Goal: Task Accomplishment & Management: Manage account settings

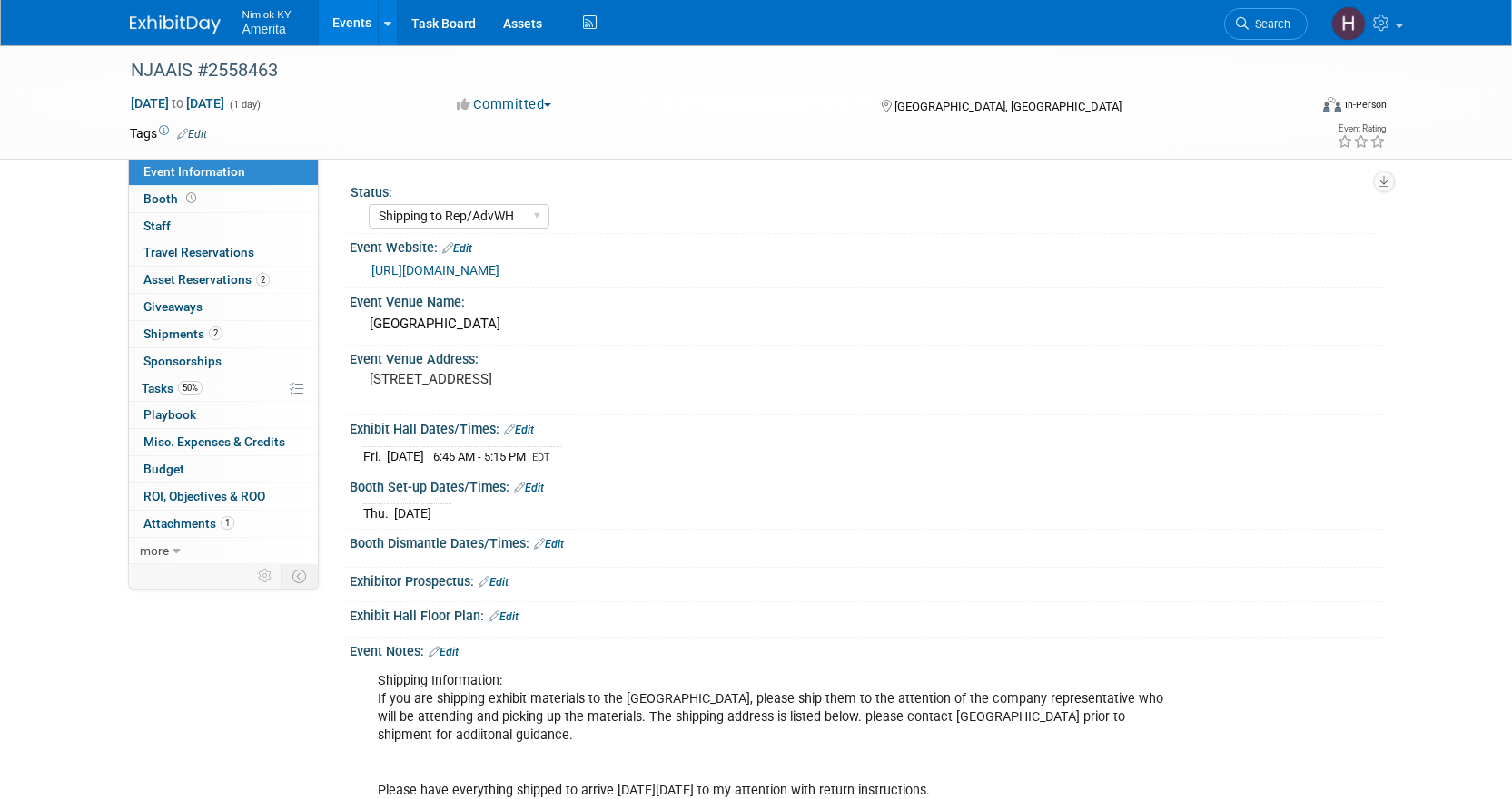
select select "Shipping to Rep/AdvWH"
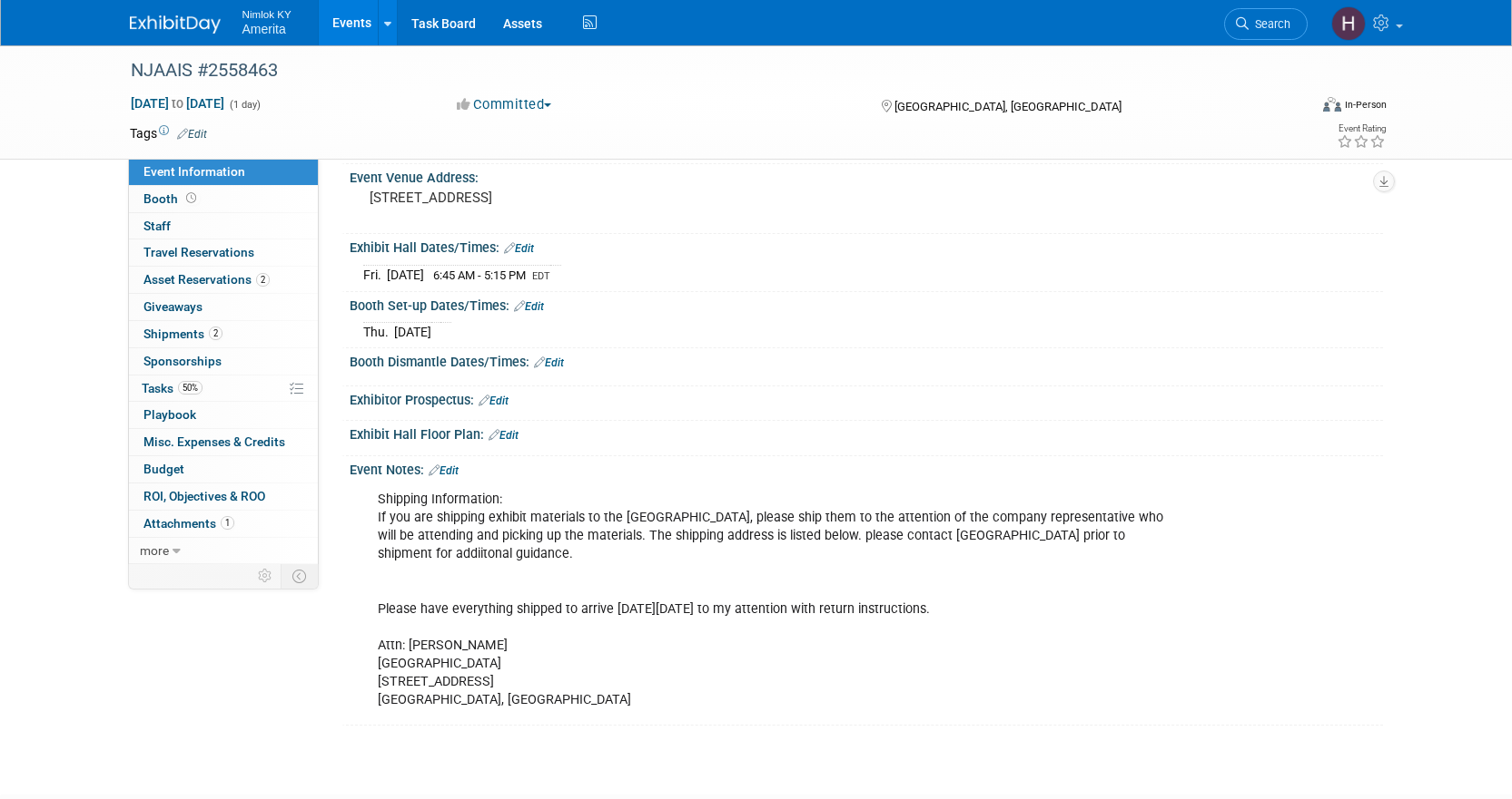
click at [361, 20] on link "Events" at bounding box center [352, 23] width 67 height 46
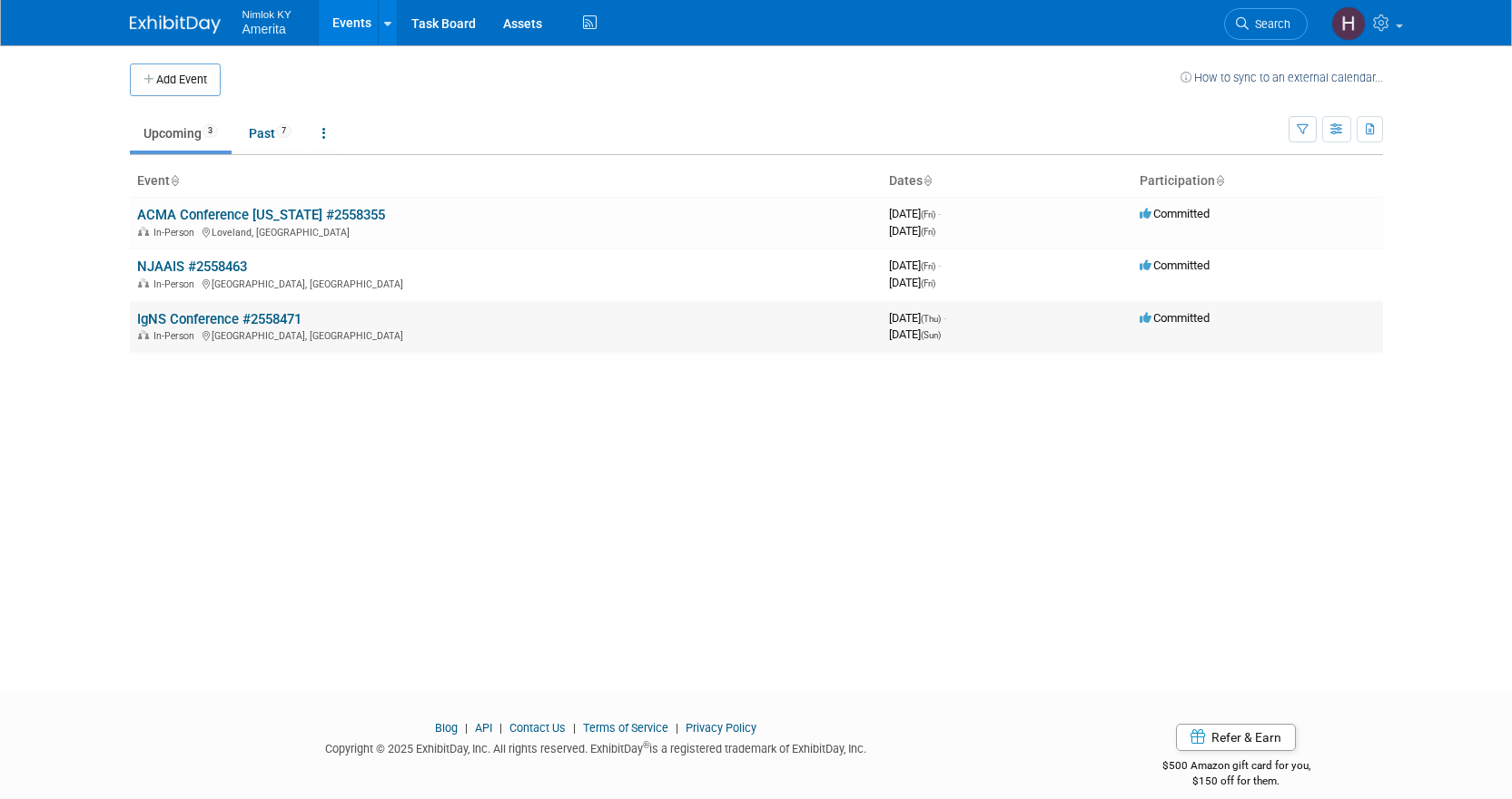
click at [164, 318] on link "IgNS Conference #2558471" at bounding box center [219, 319] width 164 height 16
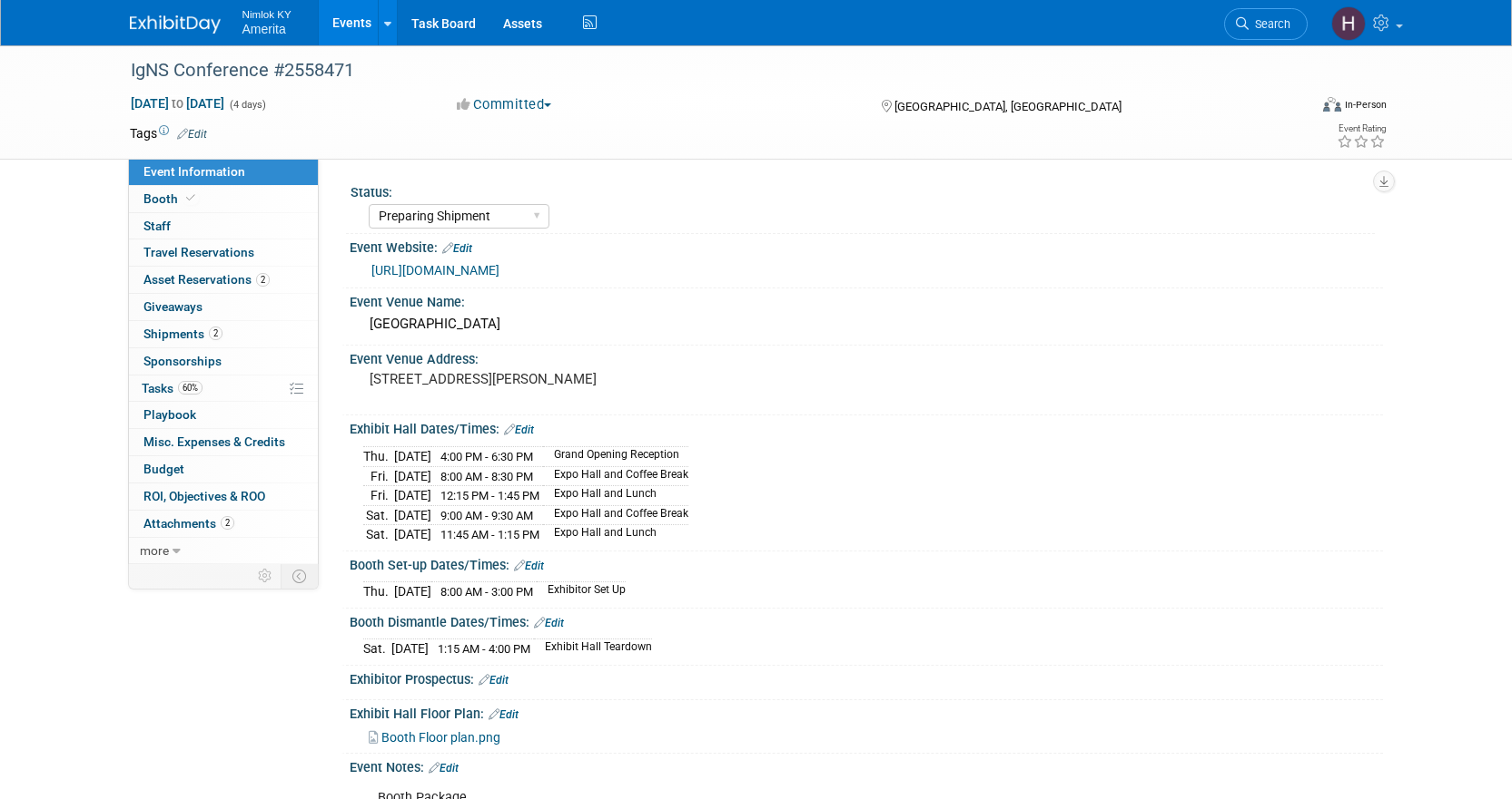
select select "Preparing Shipment"
click at [247, 394] on link "60% Tasks 60%" at bounding box center [223, 389] width 189 height 27
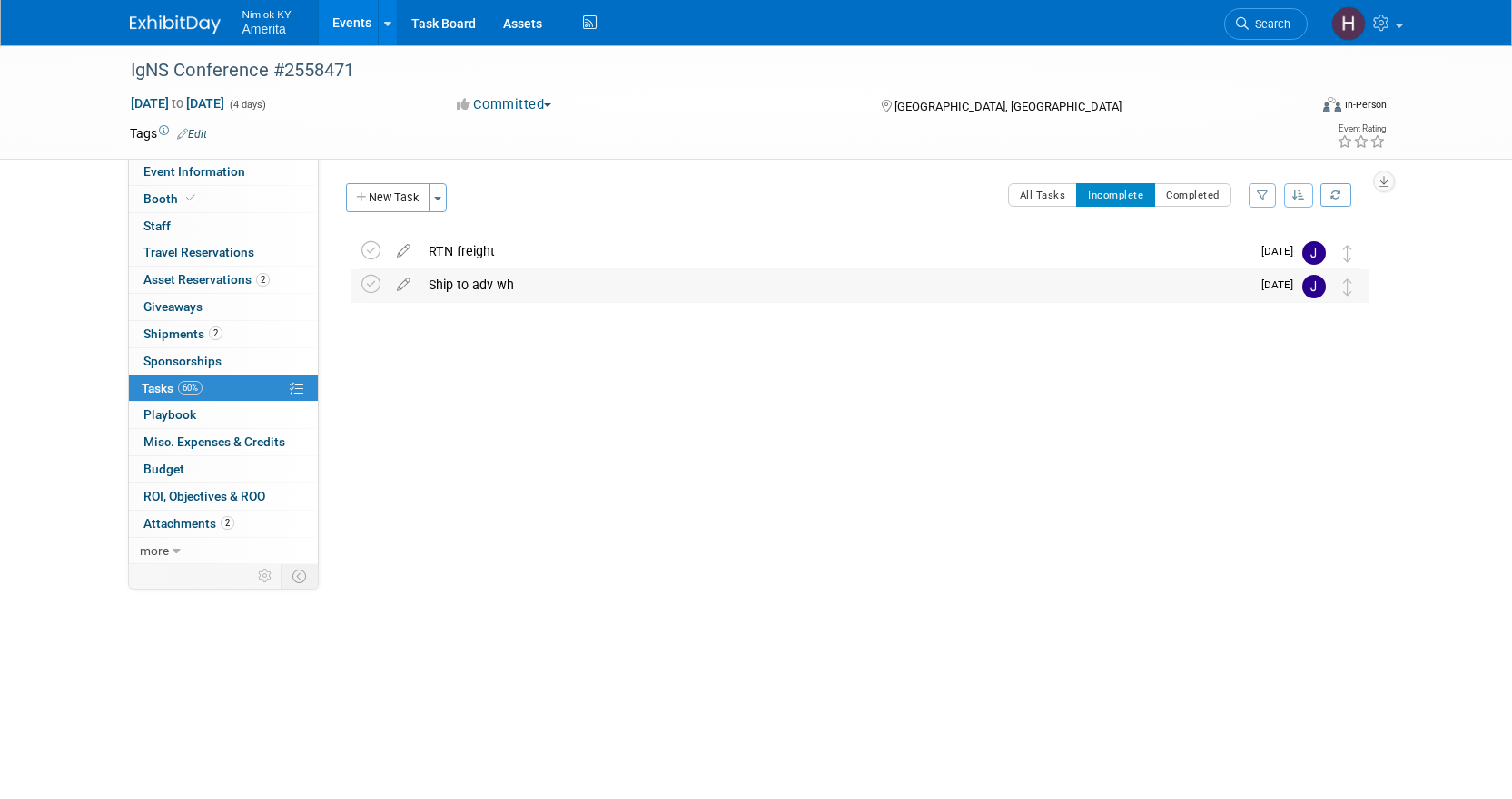
click at [481, 287] on div "Ship to adv wh" at bounding box center [835, 285] width 831 height 30
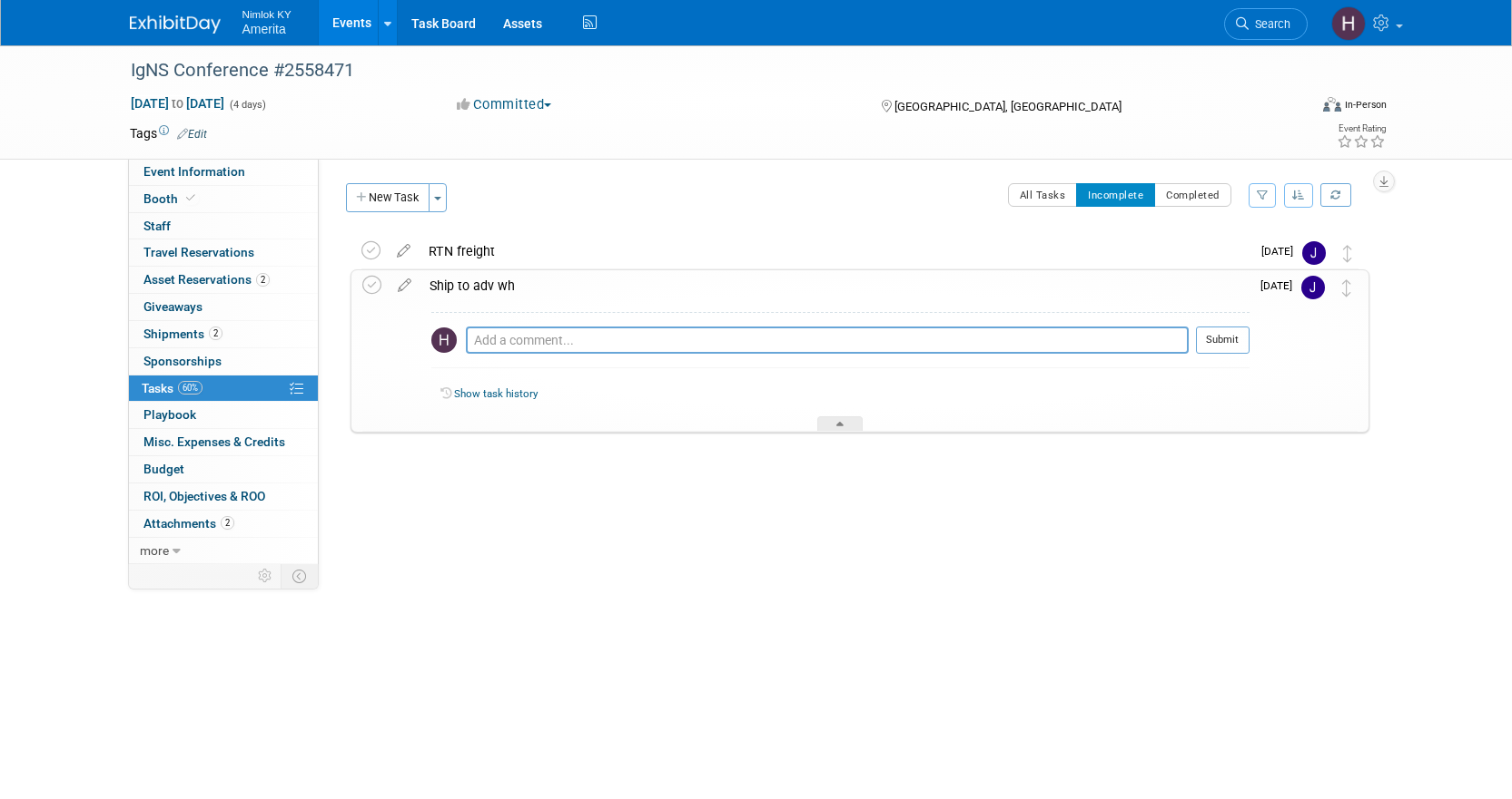
click at [486, 285] on div "Ship to adv wh" at bounding box center [835, 286] width 829 height 30
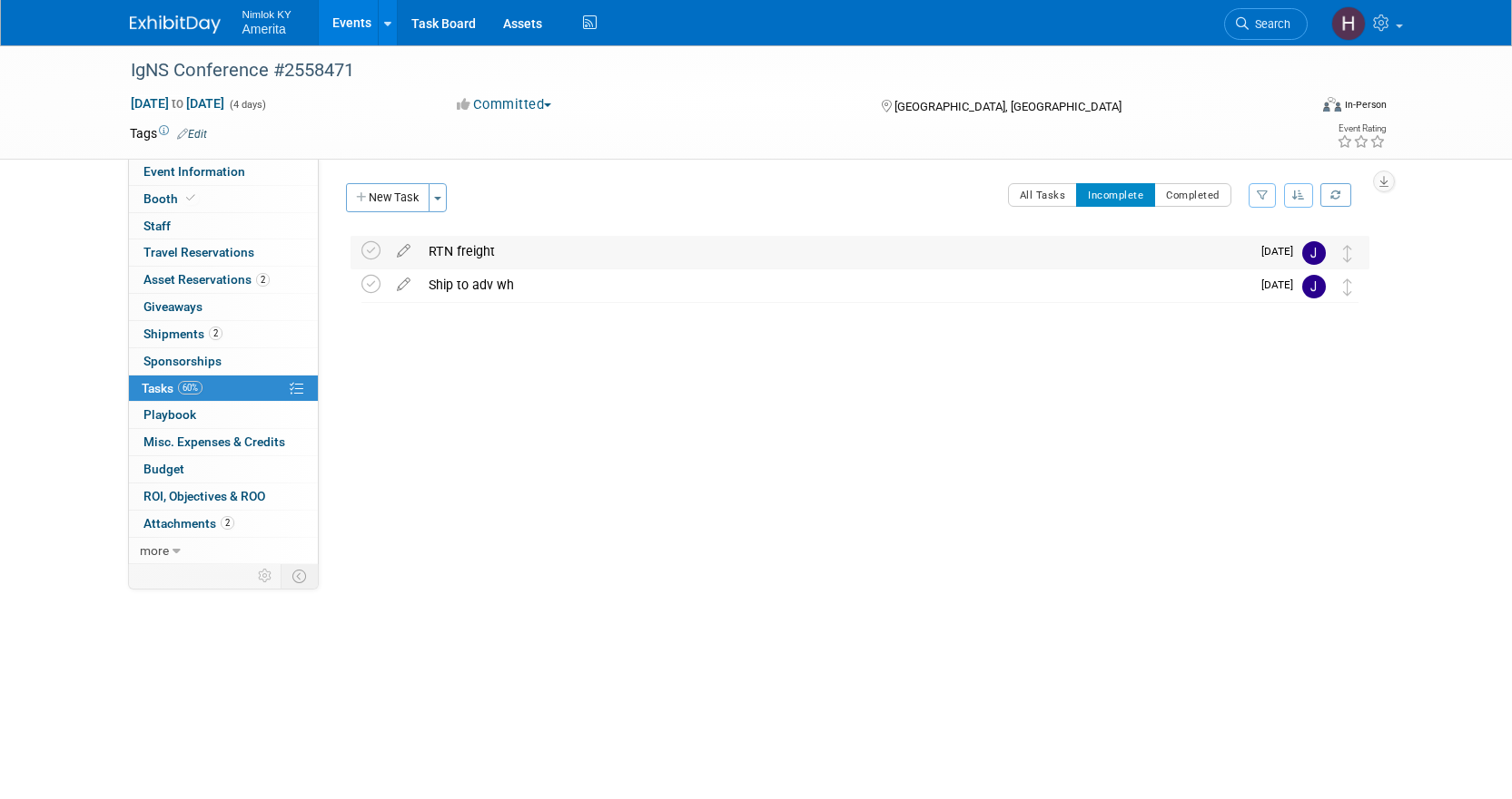
click at [473, 250] on div "RTN freight" at bounding box center [835, 251] width 831 height 30
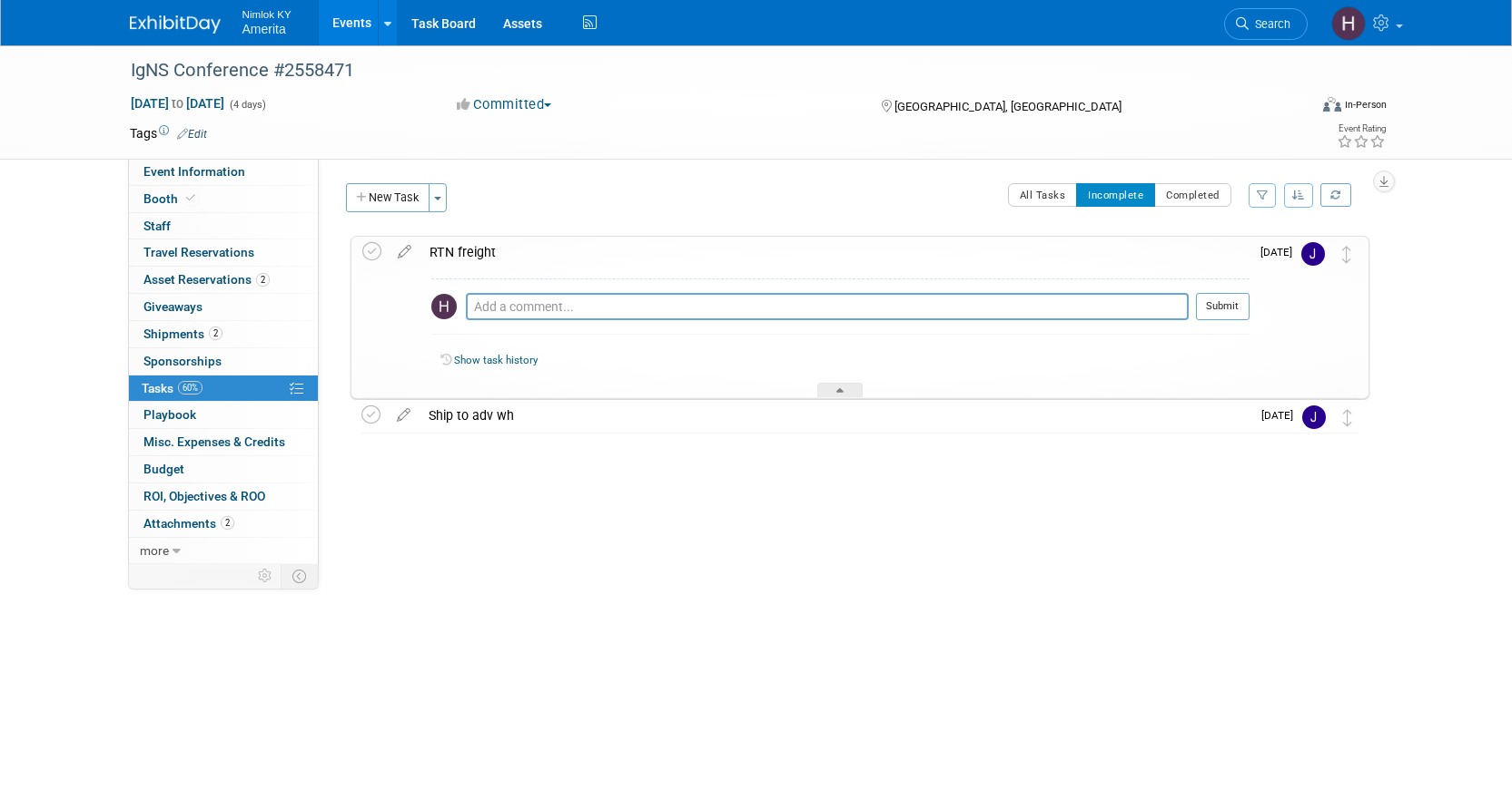
click at [480, 250] on div "RTN freight" at bounding box center [835, 252] width 829 height 30
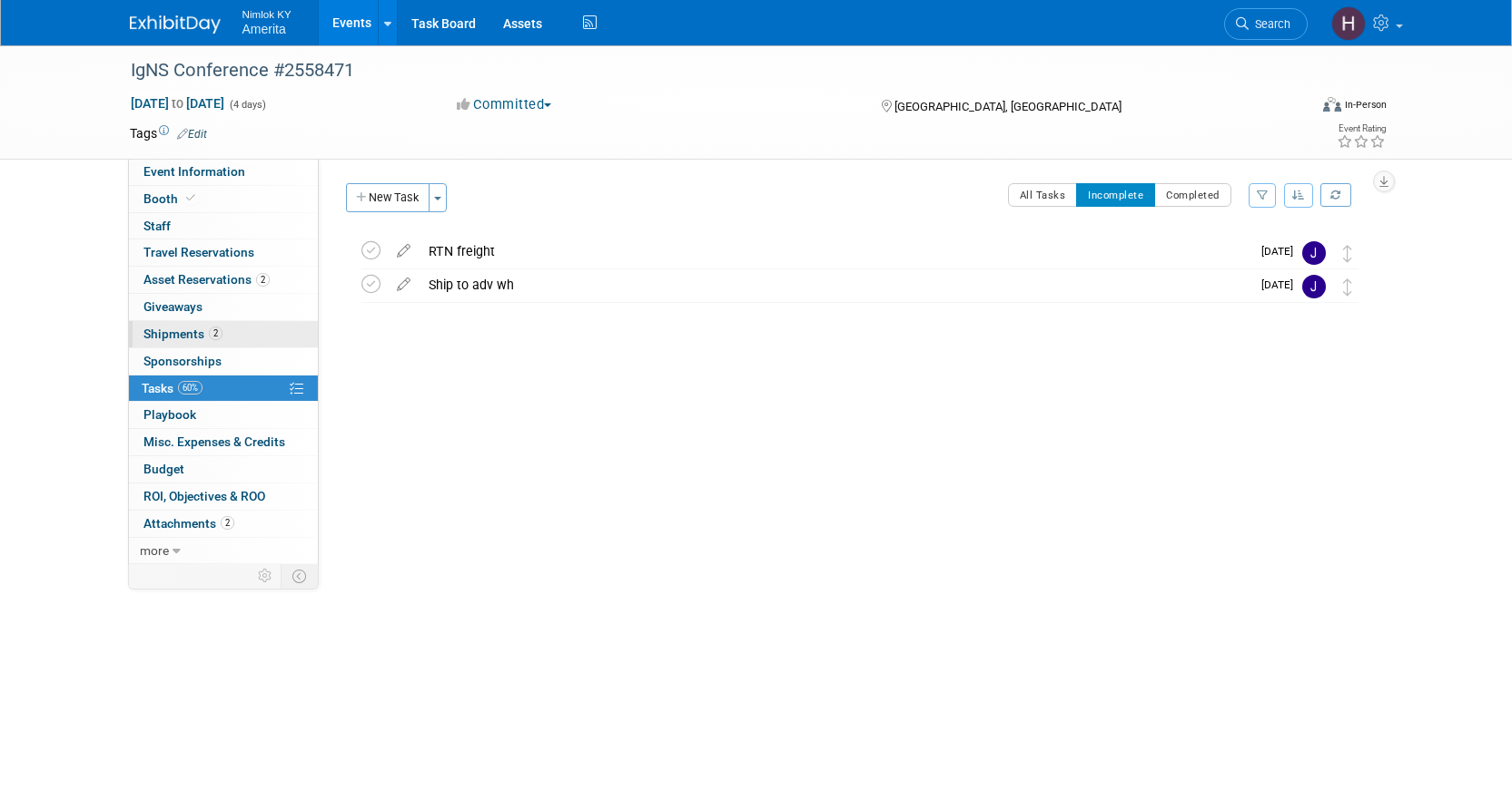
click at [174, 331] on span "Shipments 2" at bounding box center [183, 333] width 79 height 14
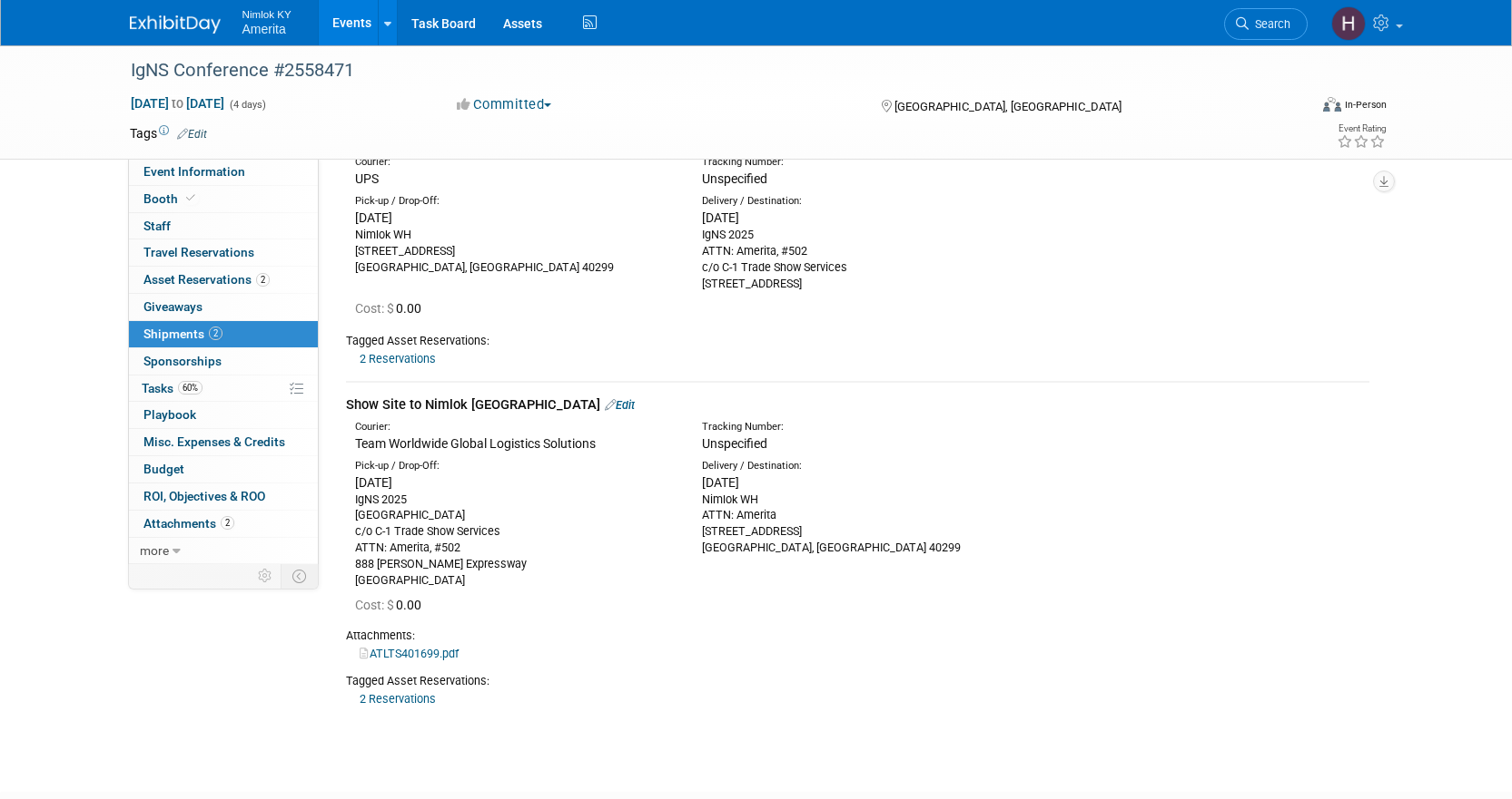
scroll to position [236, 0]
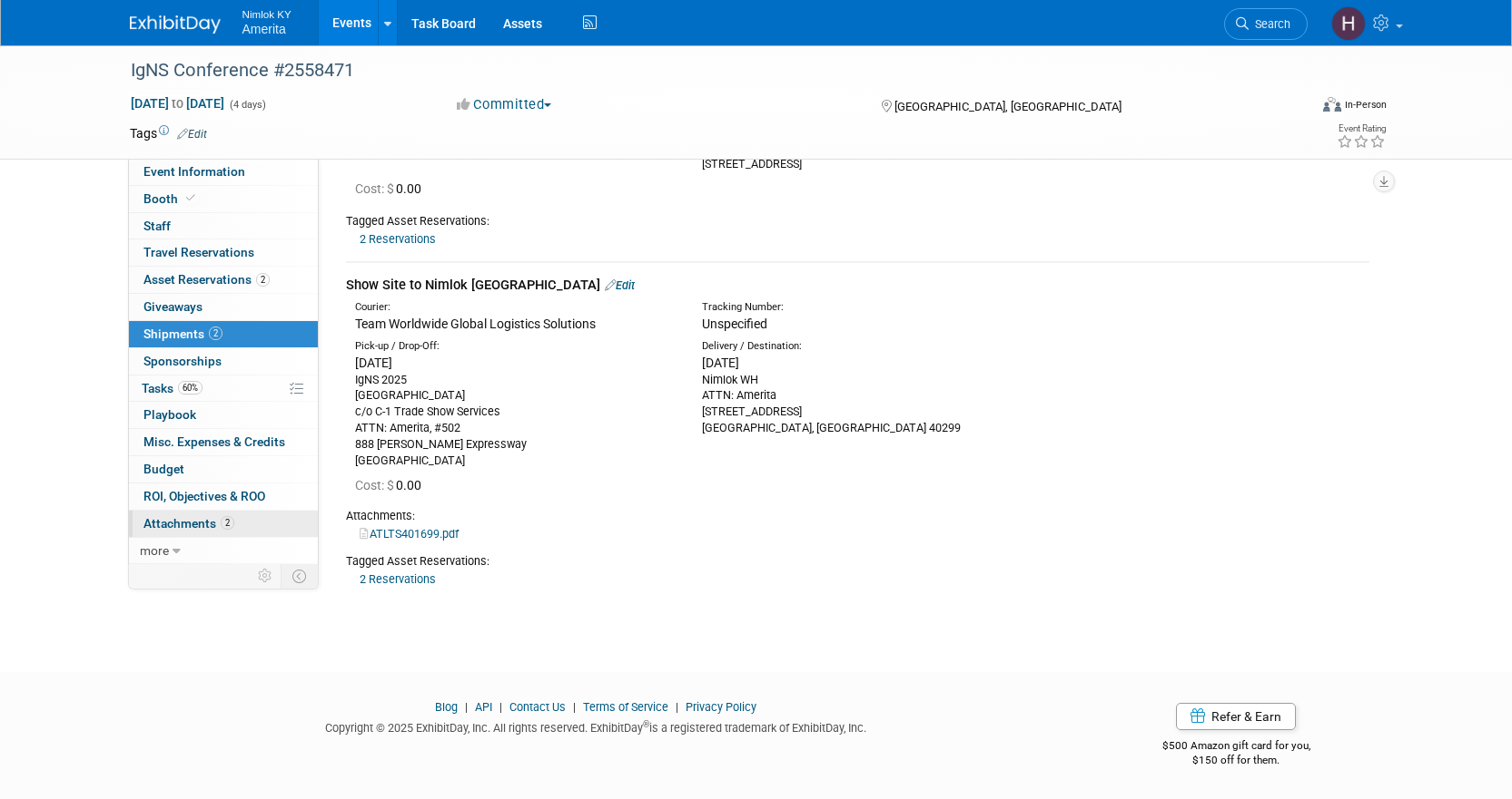
click at [197, 532] on link "2 Attachments 2" at bounding box center [223, 524] width 189 height 27
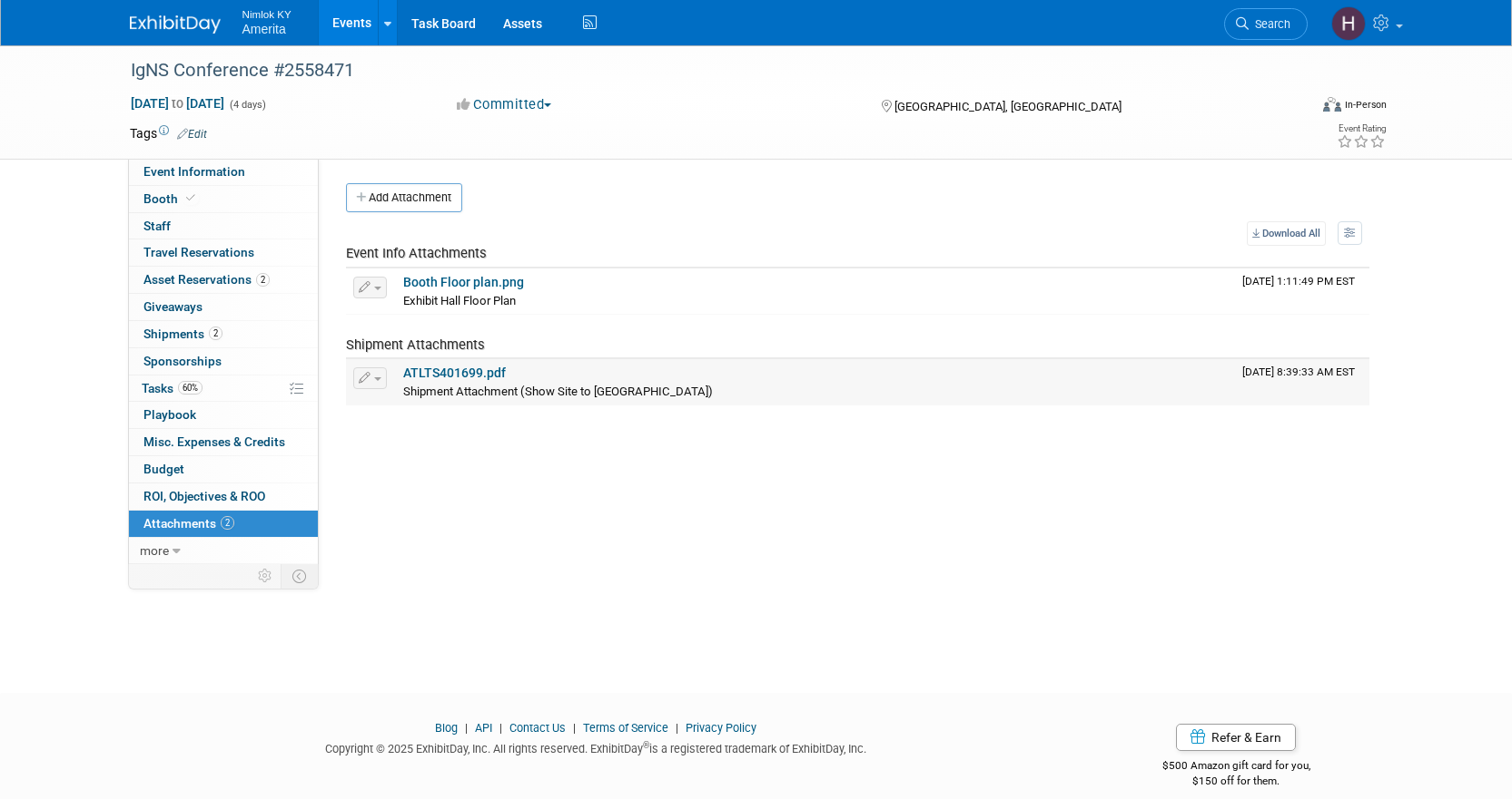
click at [466, 375] on link "ATLTS401699.pdf" at bounding box center [454, 372] width 103 height 14
click at [172, 550] on icon at bounding box center [176, 551] width 9 height 12
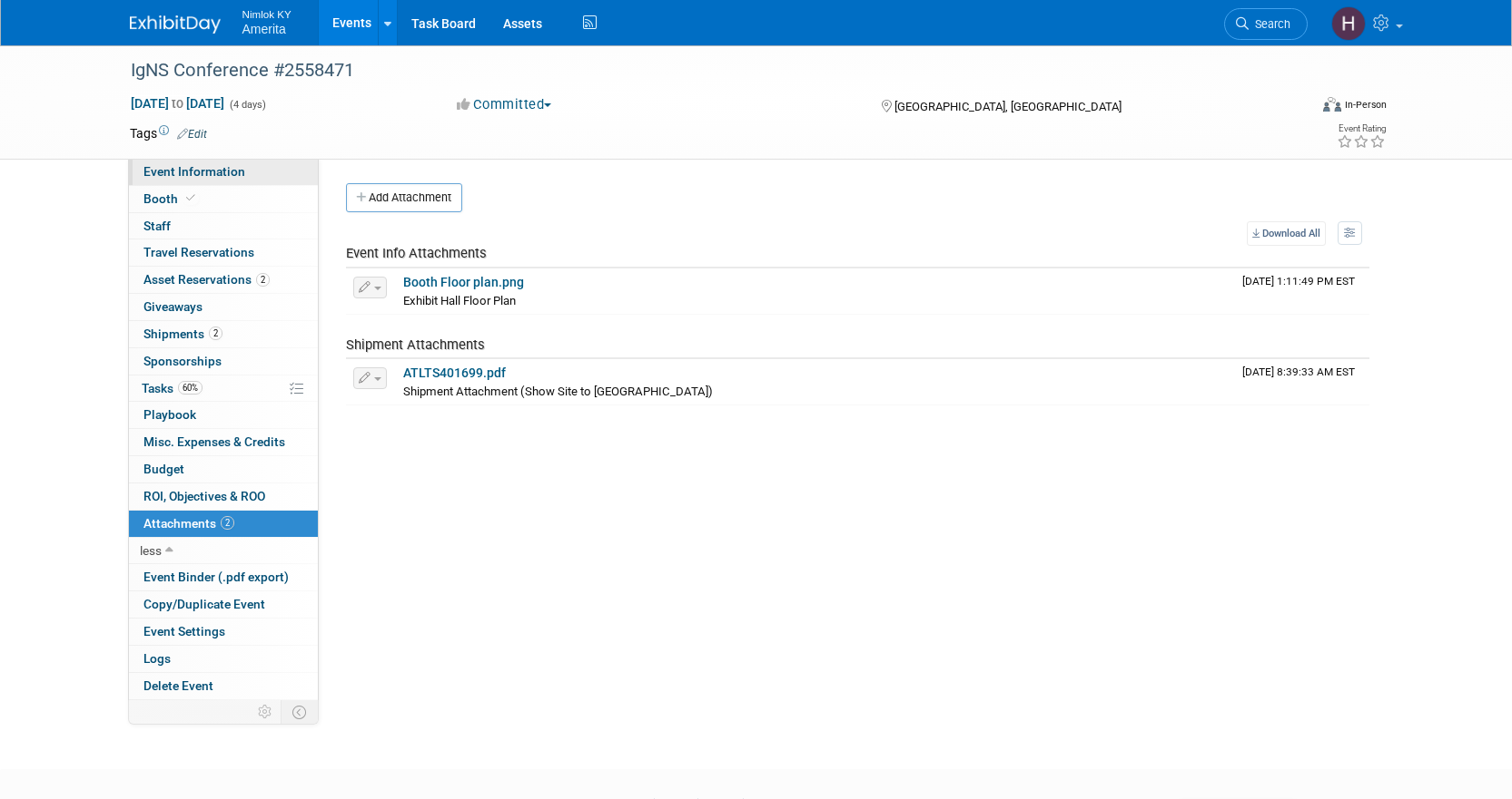
click at [251, 173] on link "Event Information" at bounding box center [223, 172] width 189 height 27
select select "Preparing Shipment"
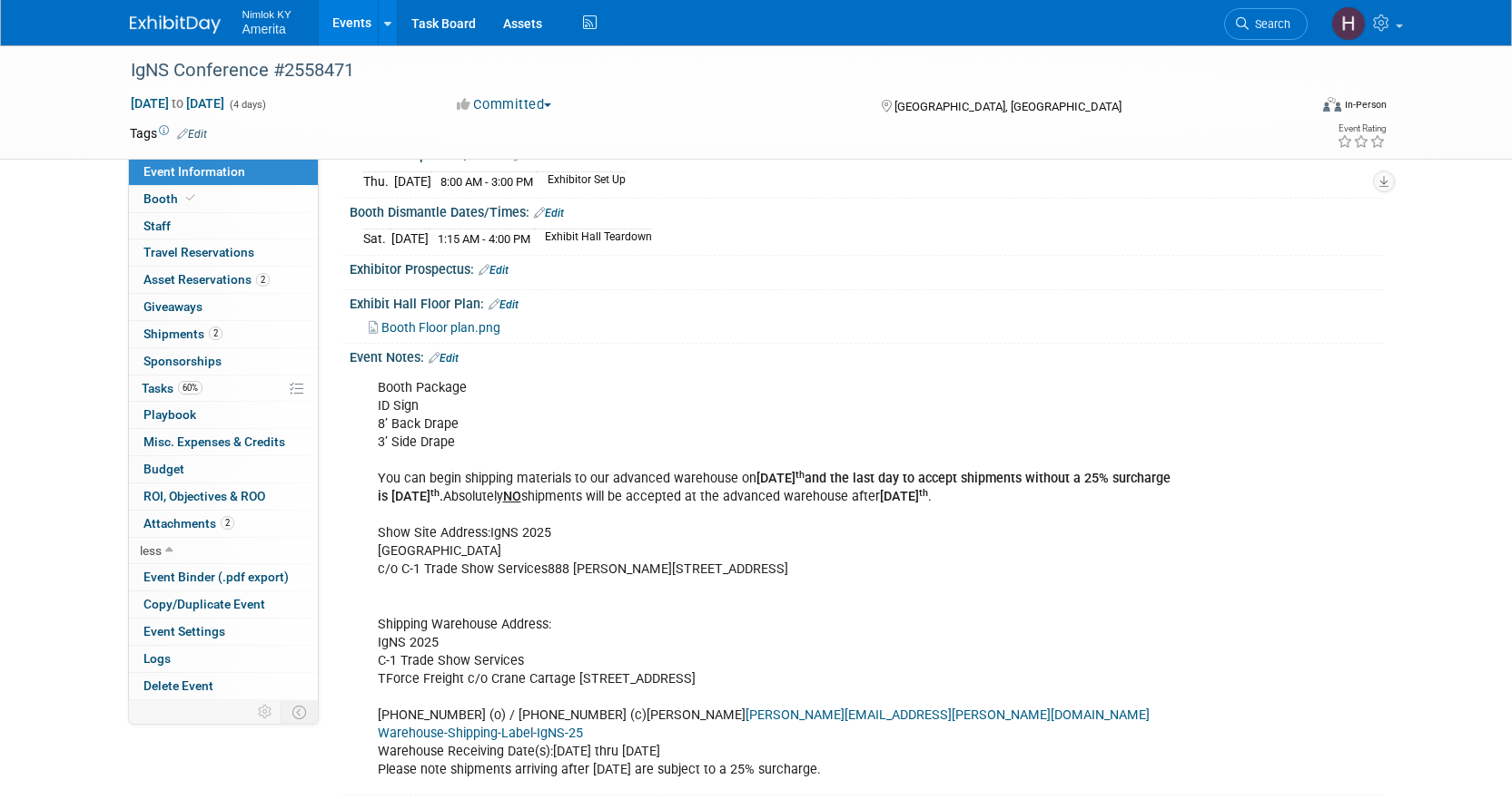
scroll to position [453, 0]
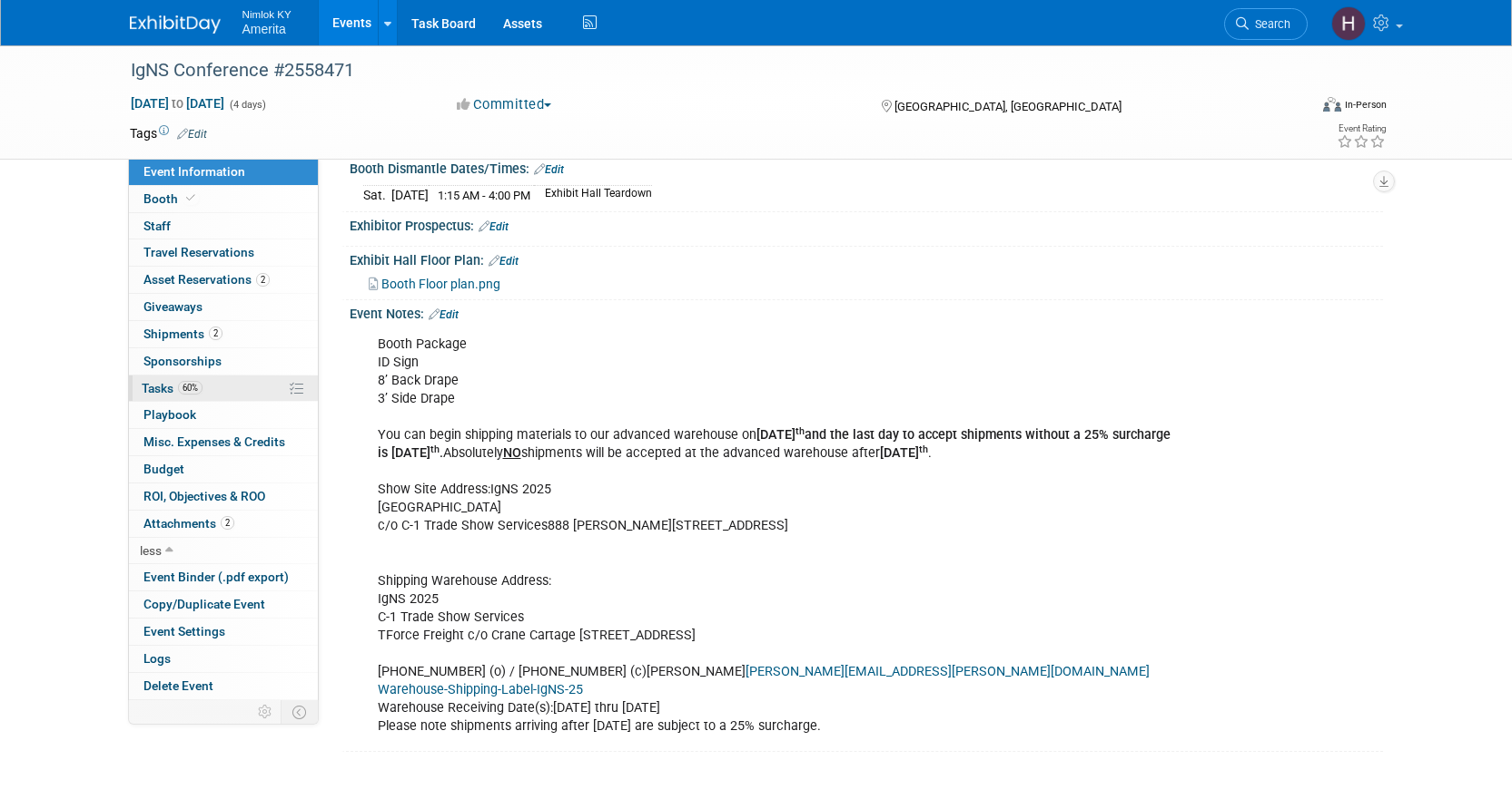
click at [235, 390] on link "60% Tasks 60%" at bounding box center [223, 389] width 189 height 27
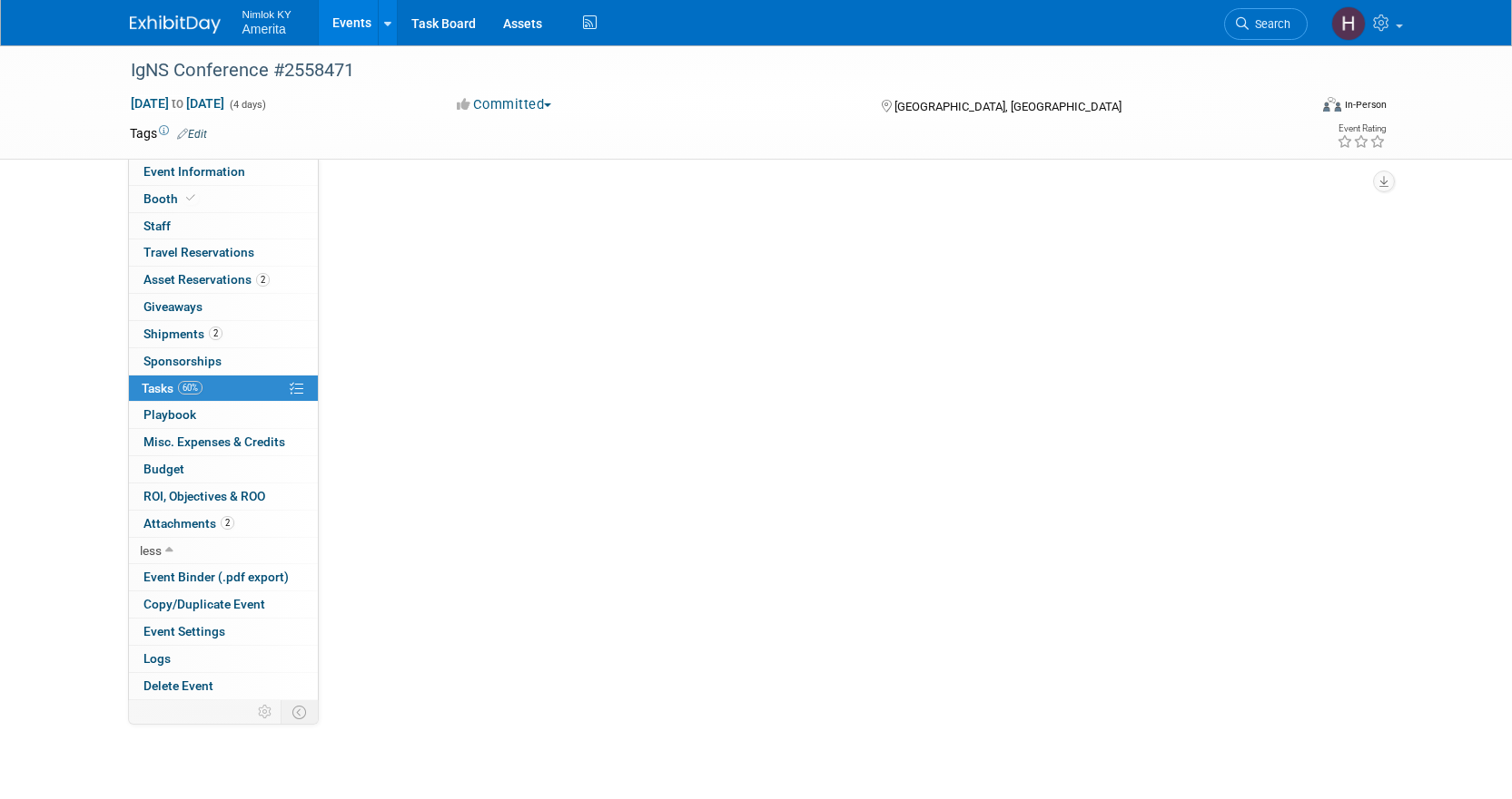
scroll to position [0, 0]
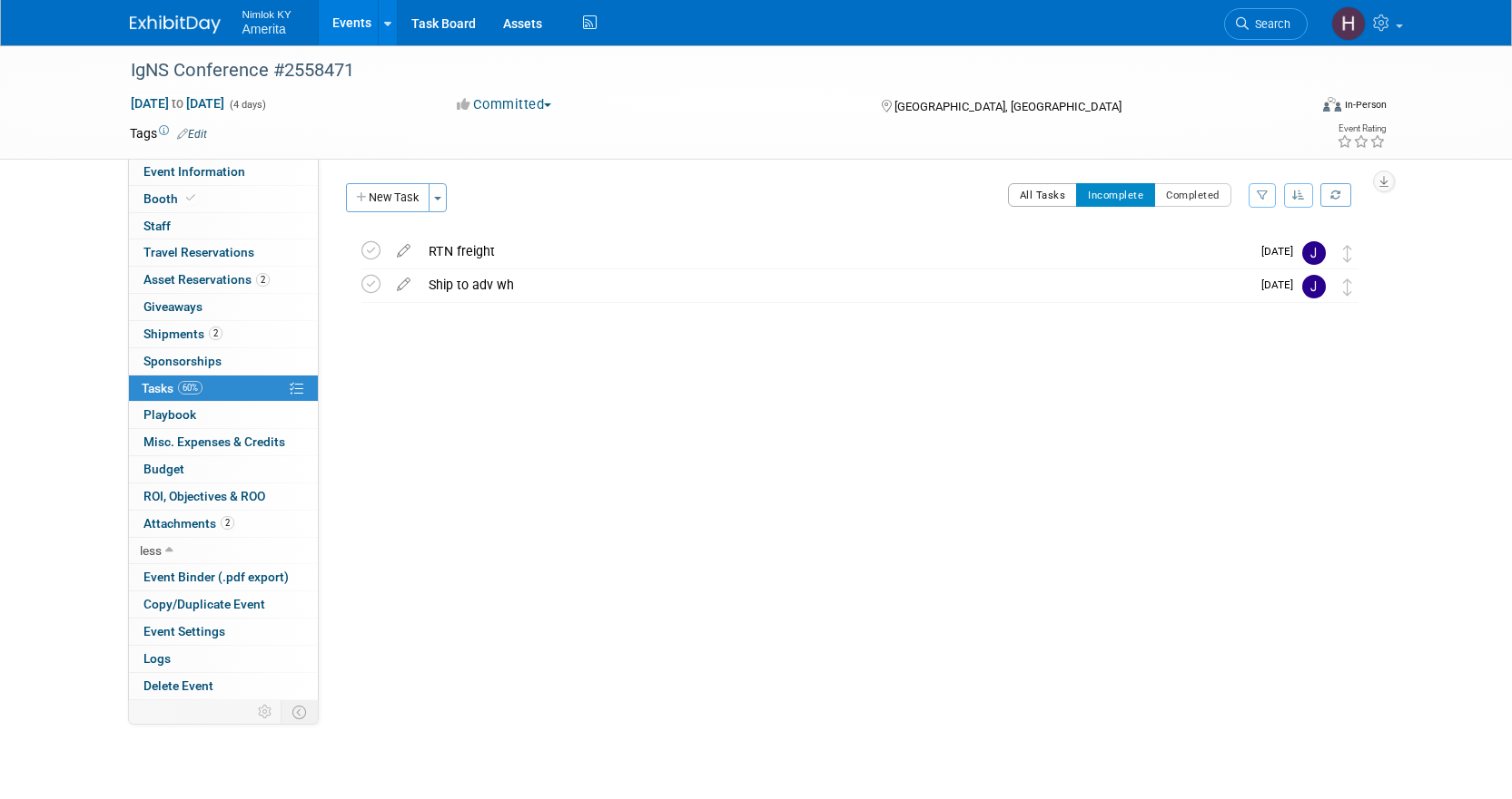
click at [1061, 191] on button "All Tasks" at bounding box center [1042, 194] width 70 height 24
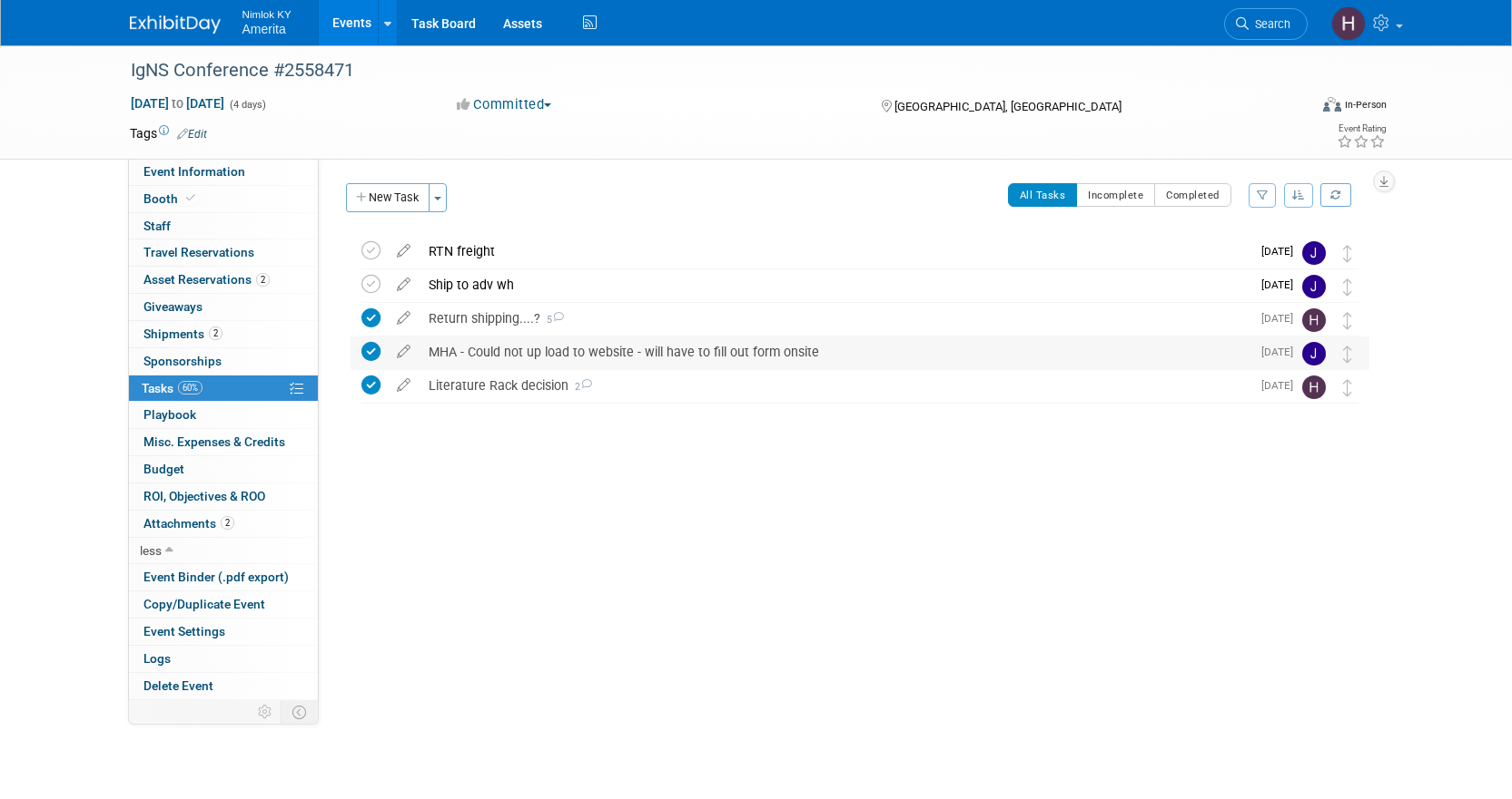
click at [613, 352] on div "MHA - Could not up load to website - will have to fill out form onsite" at bounding box center [835, 352] width 831 height 30
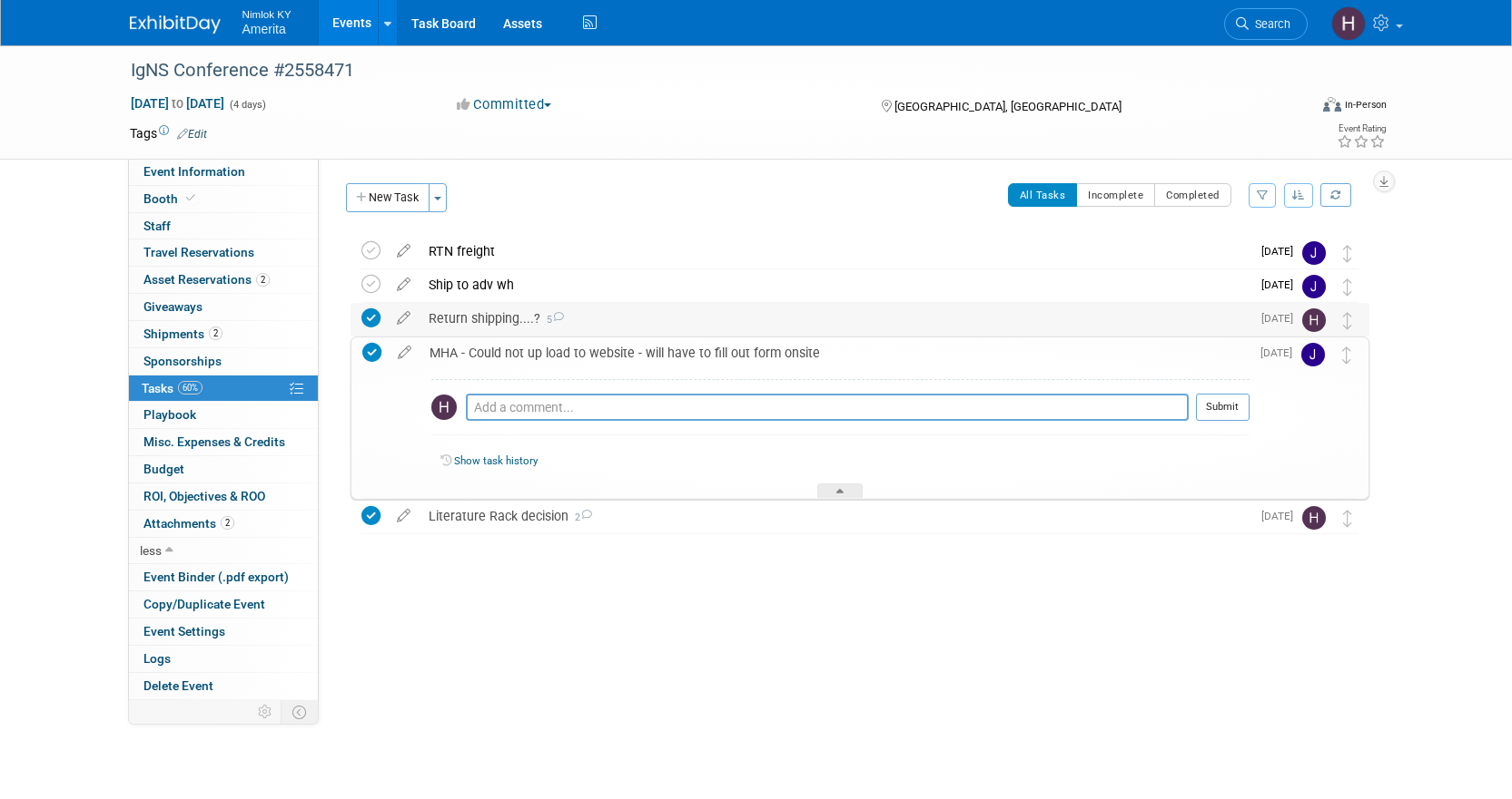
click at [613, 323] on div "Return shipping....? 5" at bounding box center [835, 318] width 831 height 30
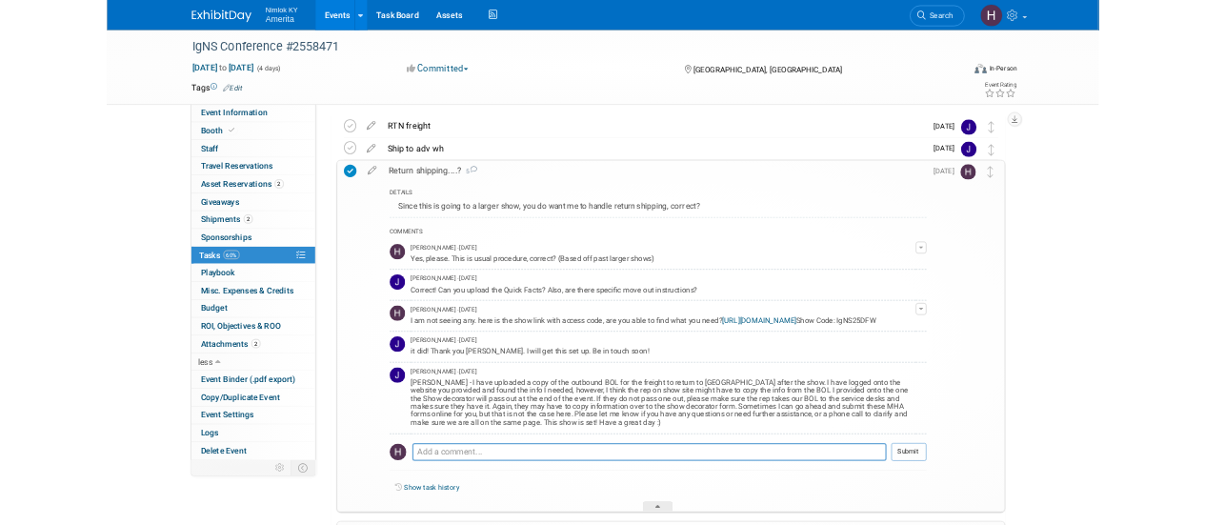
scroll to position [95, 0]
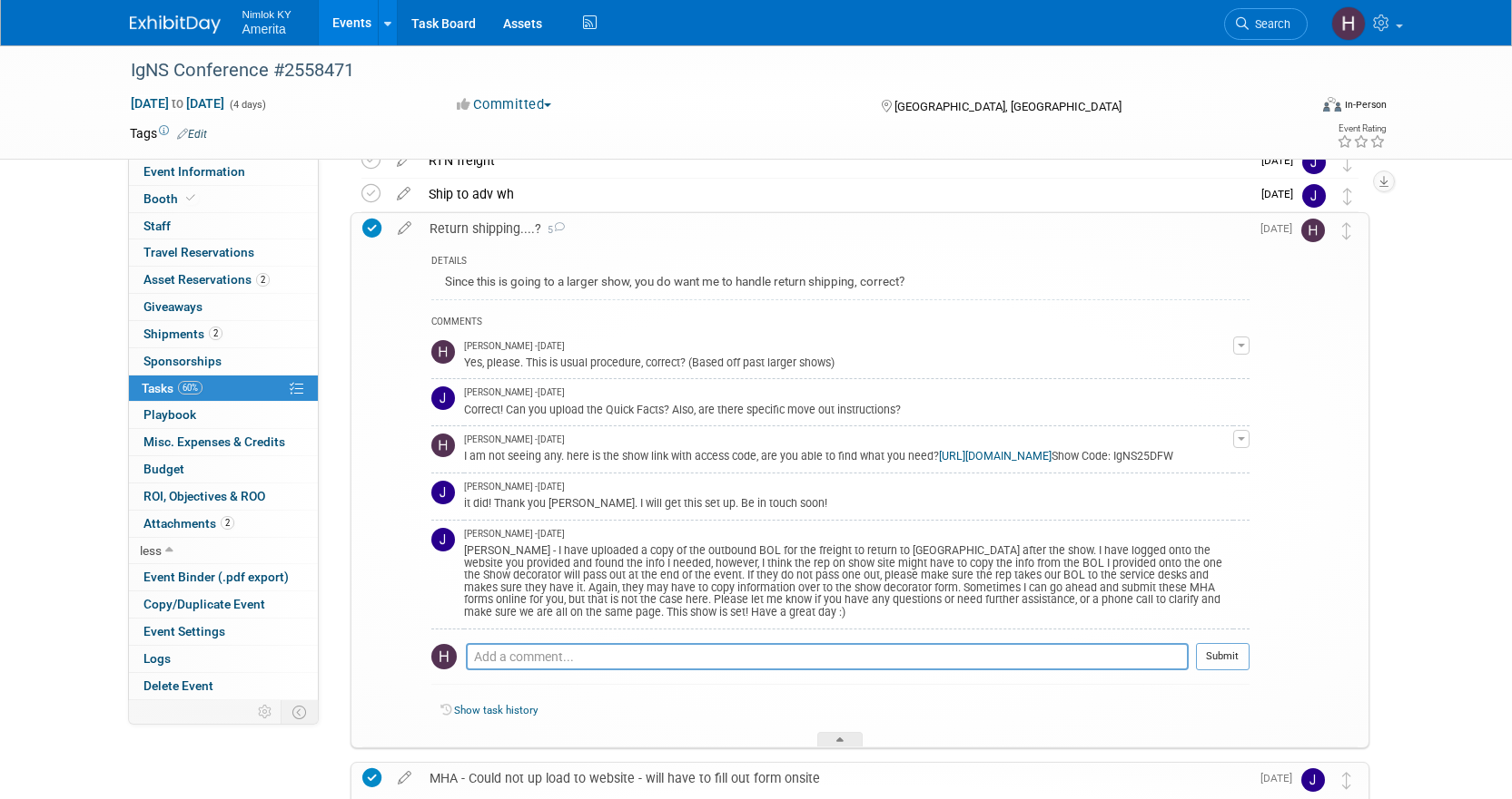
click at [998, 453] on link "[URL][DOMAIN_NAME]" at bounding box center [995, 456] width 112 height 12
drag, startPoint x: 569, startPoint y: 471, endPoint x: 494, endPoint y: 475, distance: 75.1
click at [494, 464] on div "I am not seeing any. here is the show link with access code, are you able to fi…" at bounding box center [848, 455] width 769 height 17
copy div "IgNS25DFW"
